Goal: Information Seeking & Learning: Check status

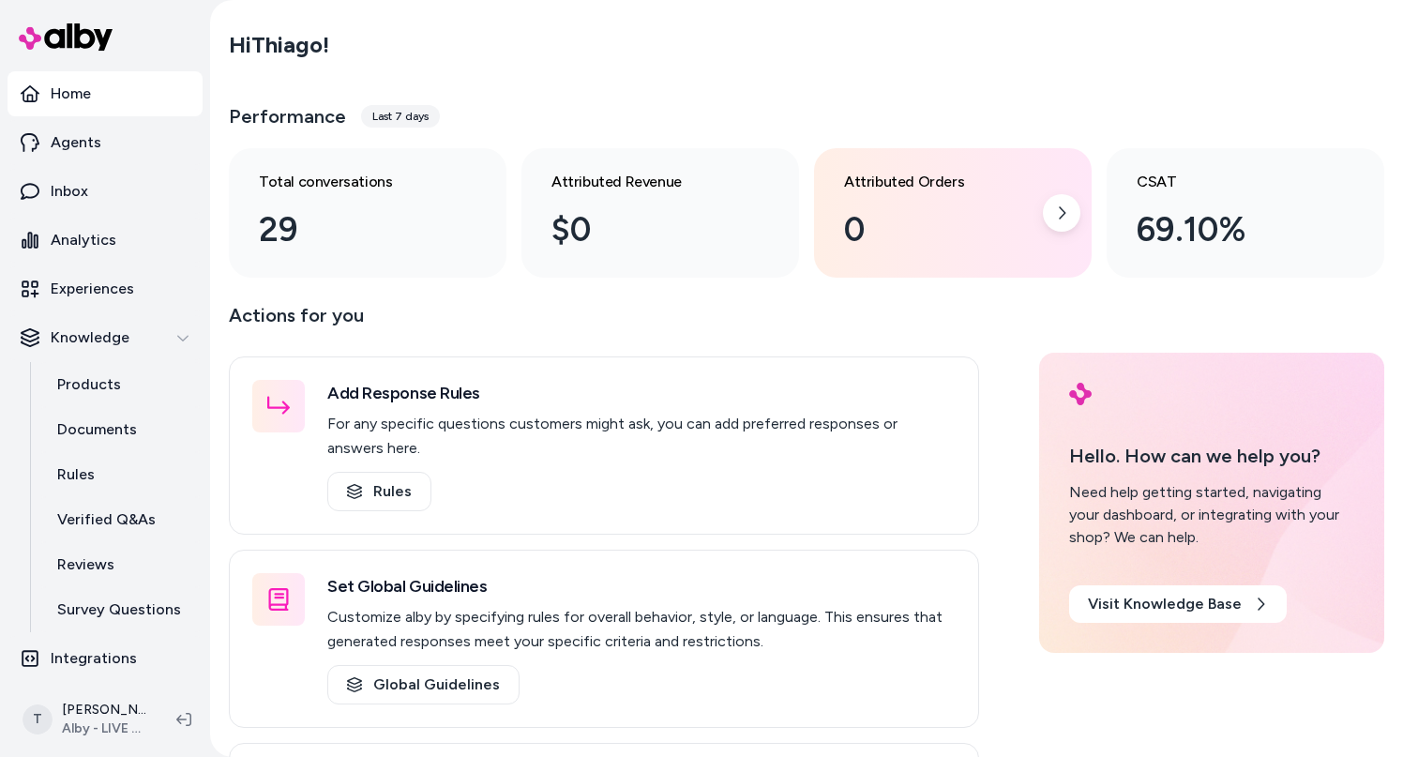
click at [877, 203] on div "Attributed Orders 0" at bounding box center [938, 213] width 188 height 84
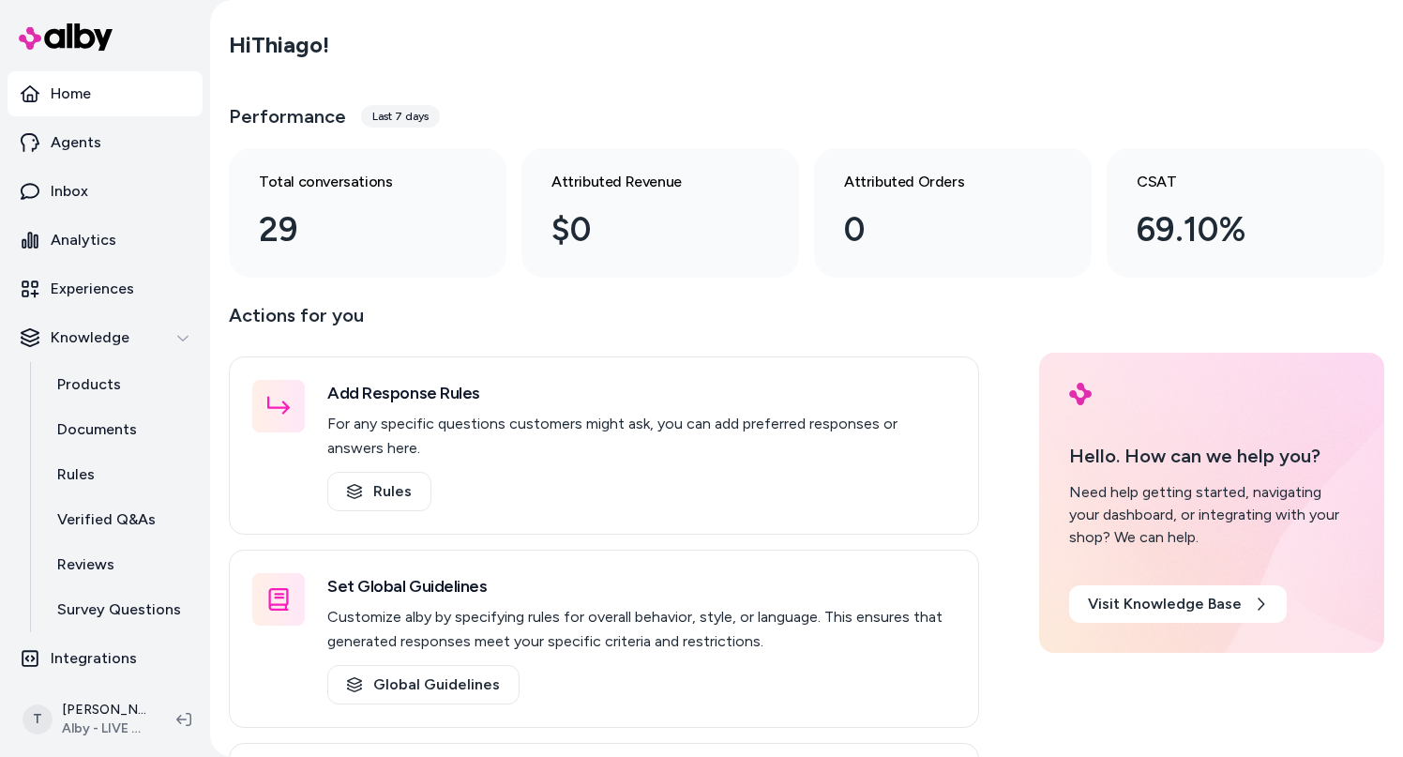
click at [798, 313] on p "Actions for you" at bounding box center [604, 322] width 750 height 45
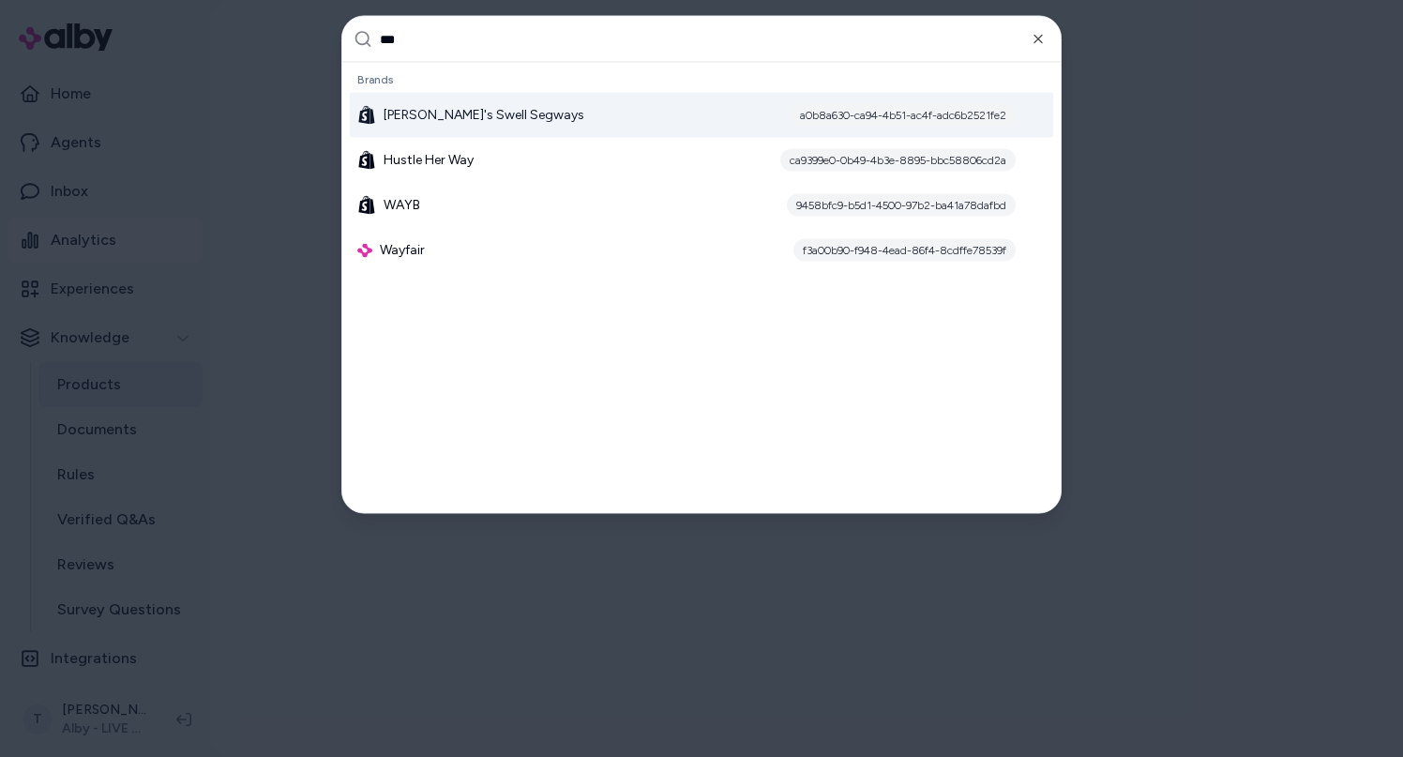
type input "****"
